Goal: Task Accomplishment & Management: Manage account settings

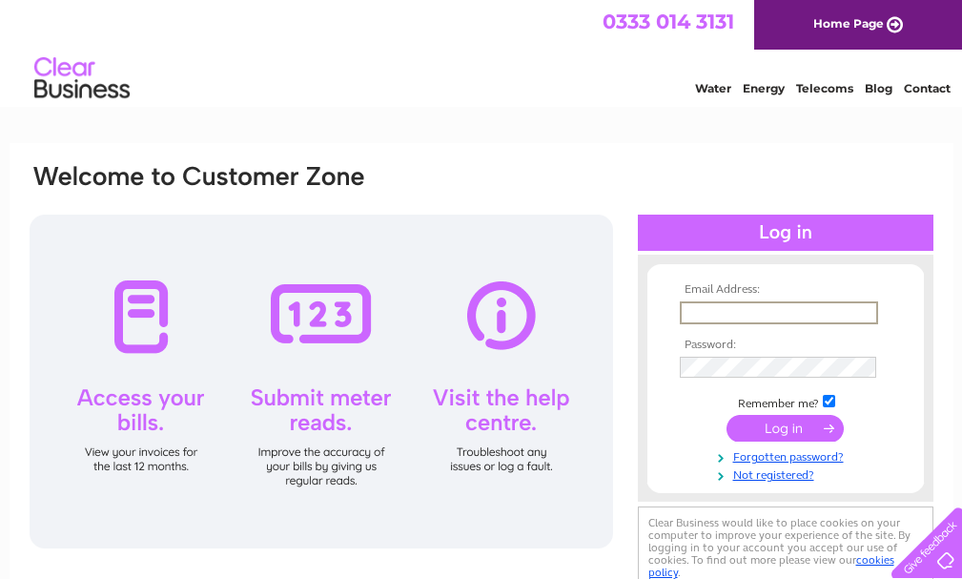
click at [751, 312] on input "text" at bounding box center [779, 312] width 198 height 23
type input "kevin@kevinfarish.co.uk"
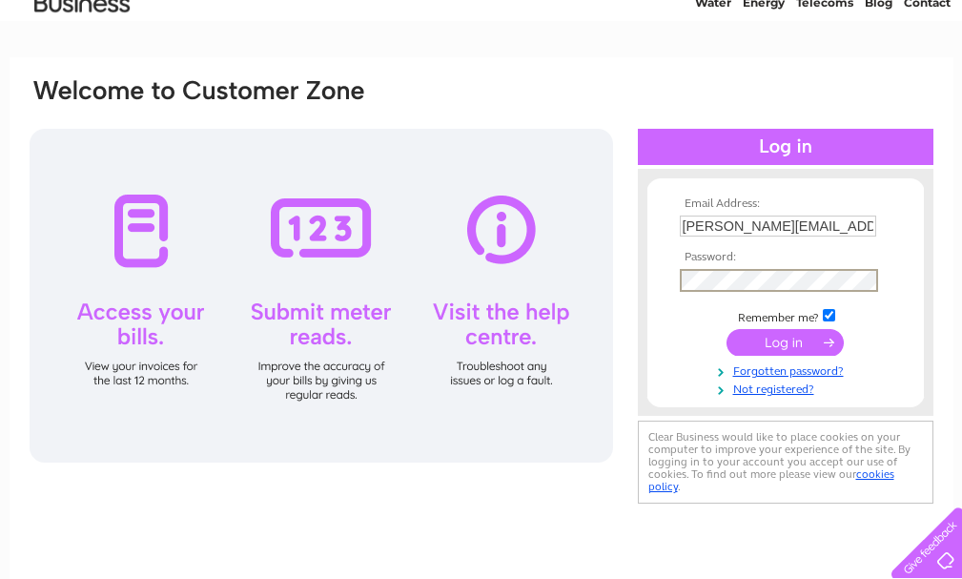
scroll to position [88, 0]
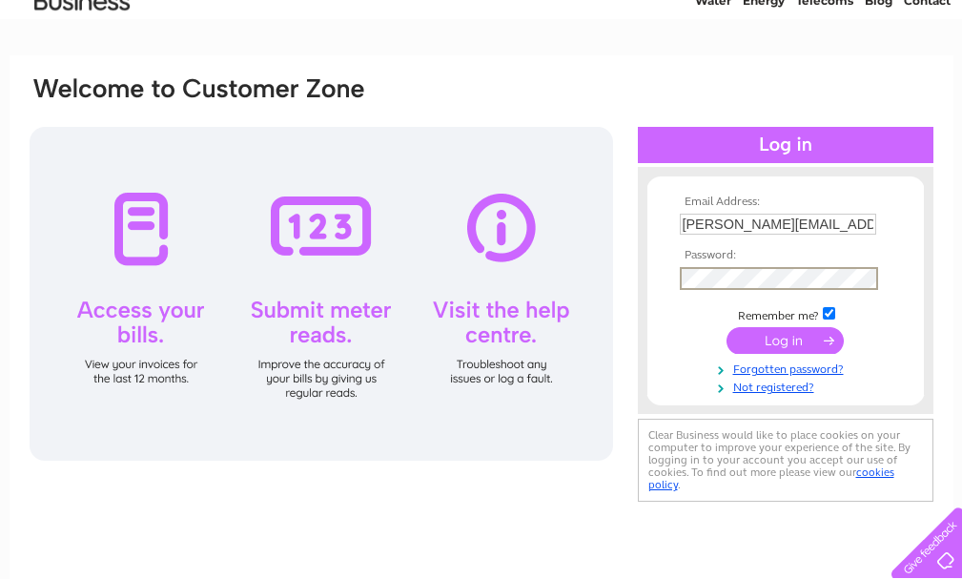
click at [808, 343] on input "submit" at bounding box center [785, 340] width 117 height 27
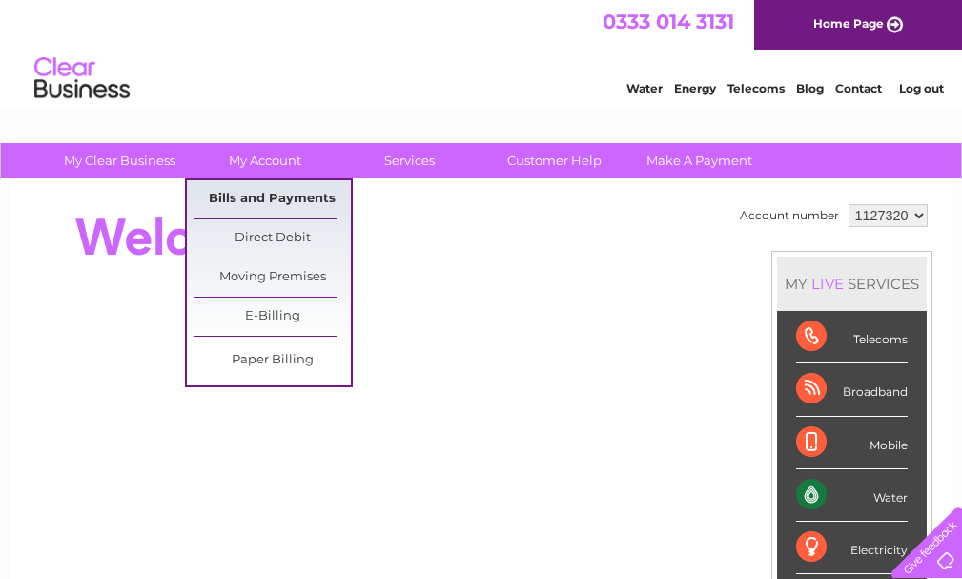
click at [286, 192] on link "Bills and Payments" at bounding box center [272, 199] width 157 height 38
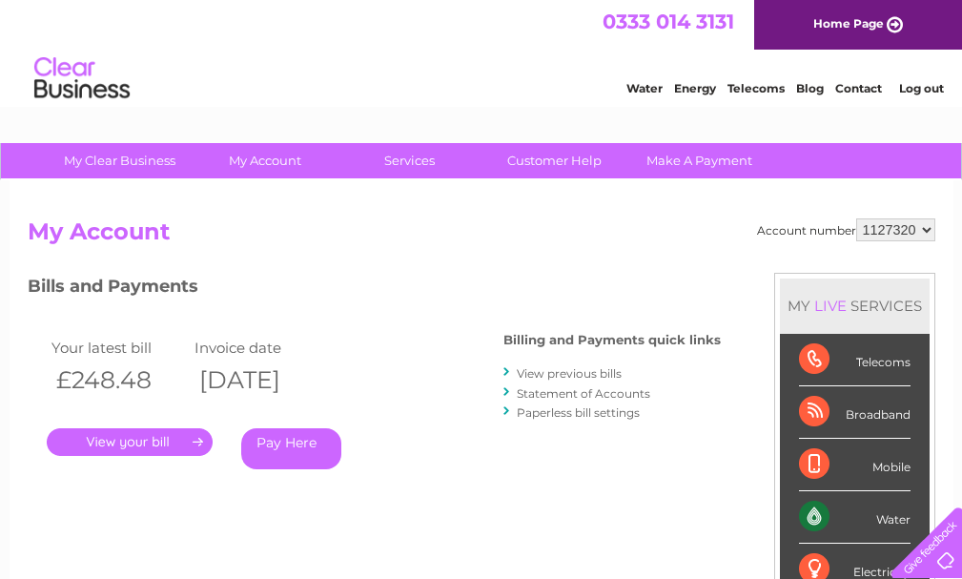
click at [105, 444] on link "." at bounding box center [130, 442] width 166 height 28
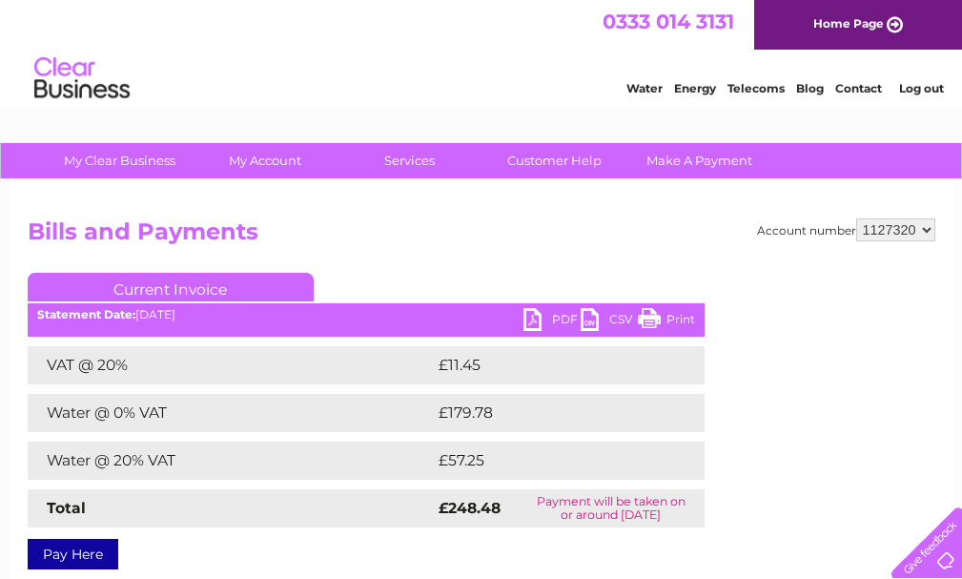
click at [556, 320] on link "PDF" at bounding box center [552, 322] width 57 height 28
